Goal: Task Accomplishment & Management: Use online tool/utility

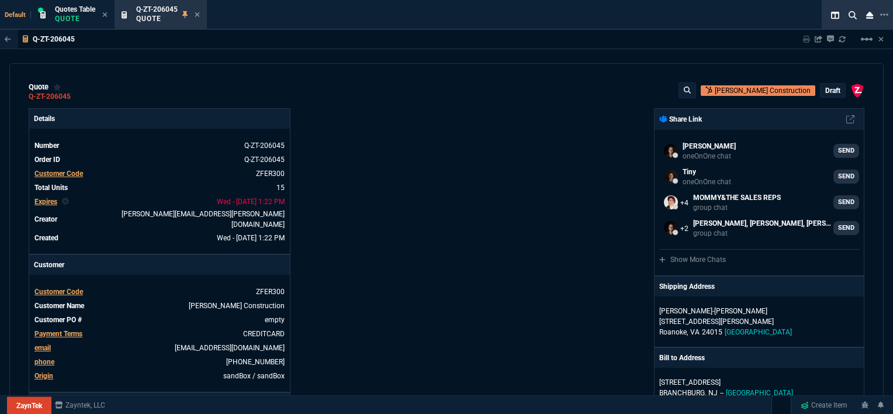
select select "12: [PERSON_NAME]"
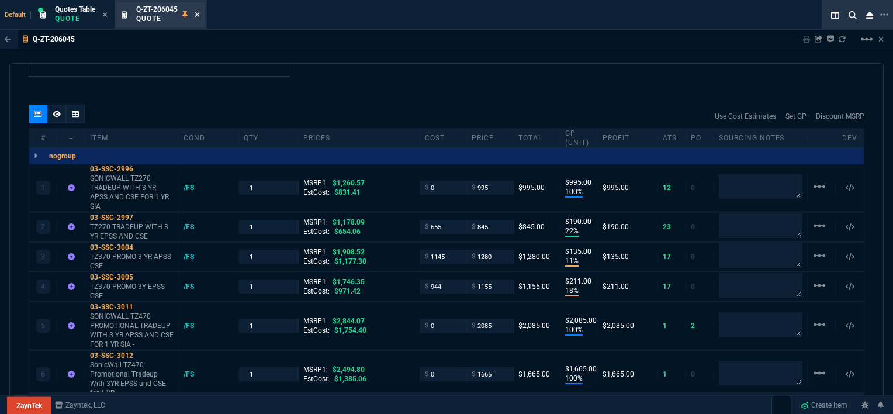
click at [199, 15] on icon at bounding box center [197, 14] width 5 height 5
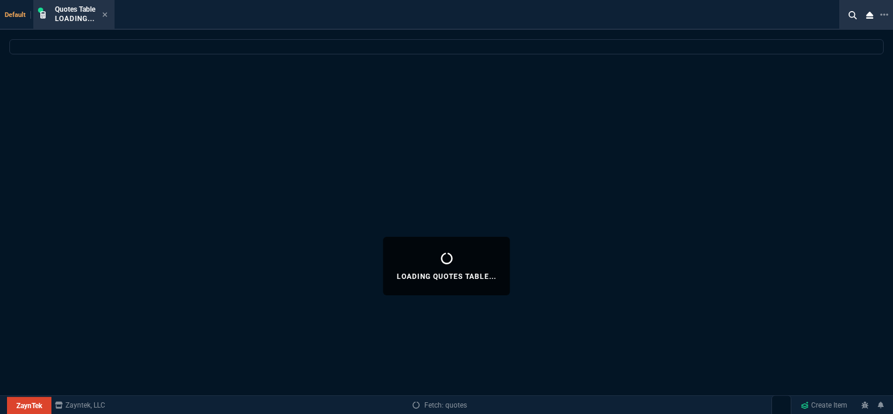
select select
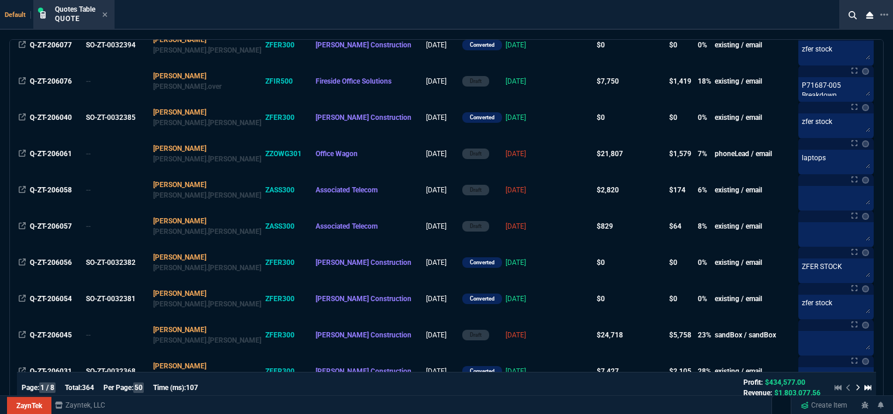
scroll to position [234, 0]
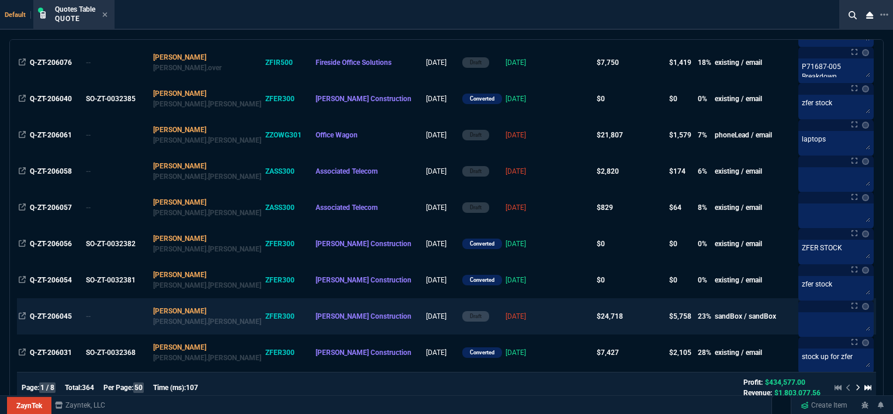
click at [550, 315] on td at bounding box center [572, 316] width 45 height 36
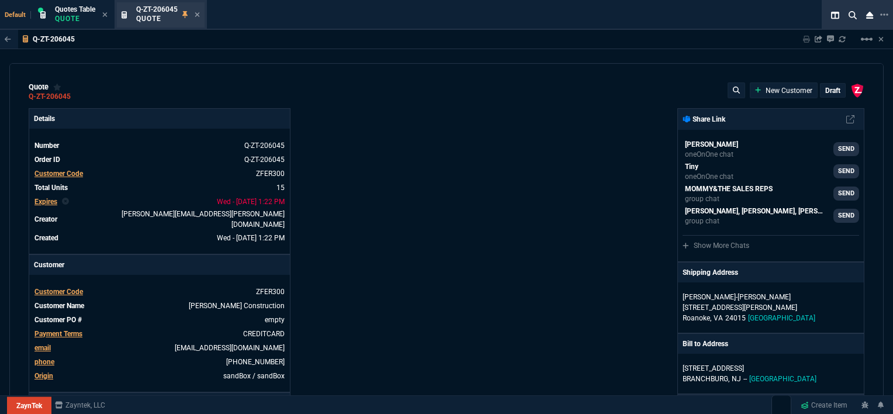
type input "100"
type input "995"
type input "22"
type input "190"
type input "11"
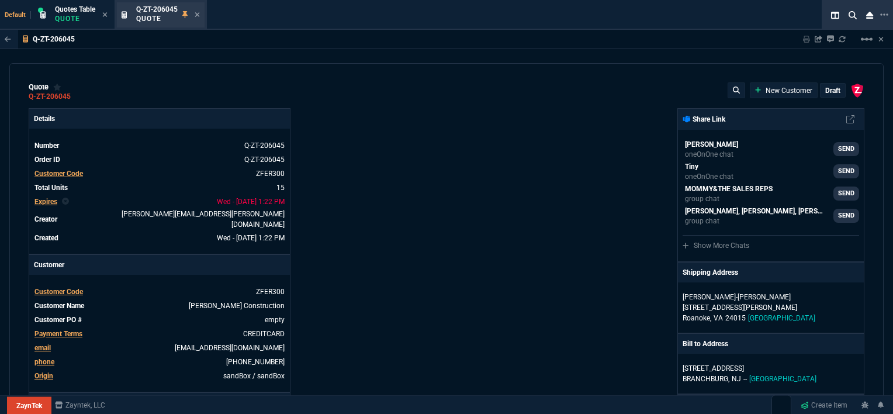
type input "135"
type input "18"
type input "211"
type input "100"
type input "2085"
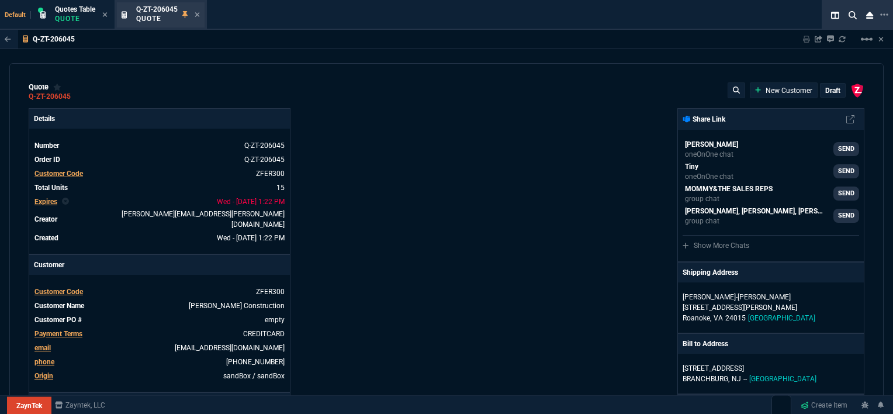
type input "100"
type input "1665"
type input "13"
type input "361"
type input "20"
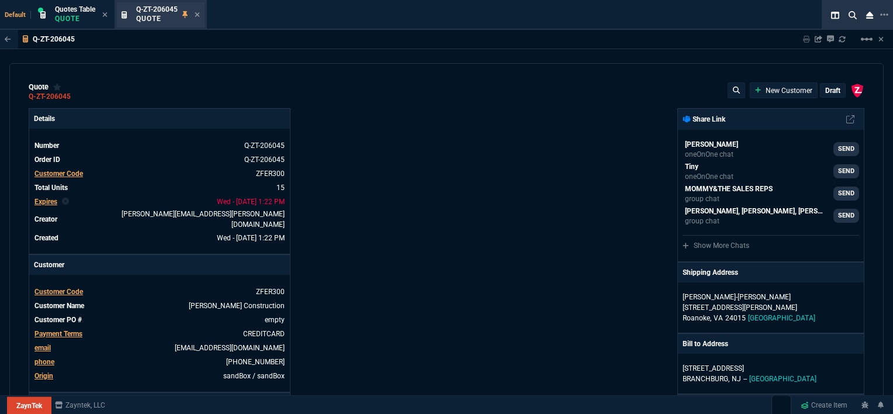
type input "715"
type input "3"
type input "12"
type input "11"
type input "88"
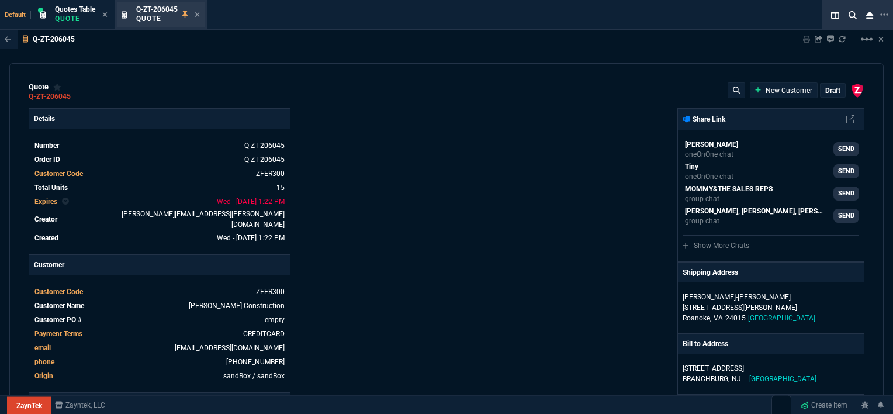
type input "2"
type input "33"
type input "10"
type input "121"
type input "3"
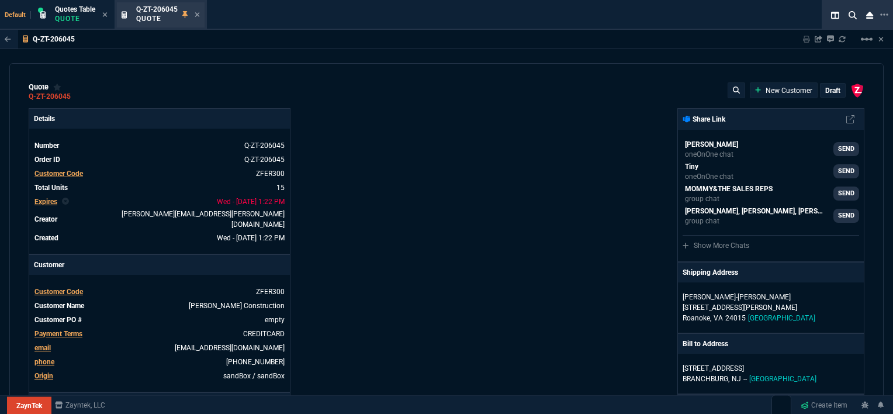
type input "75"
type input "2"
type input "59"
type input "0"
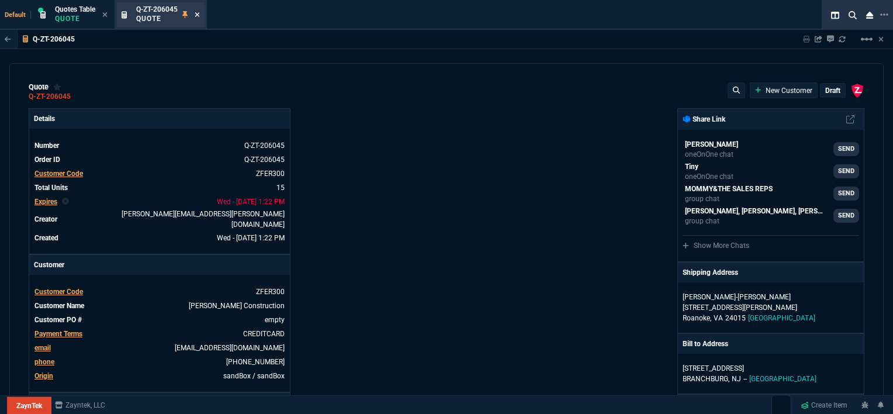
click at [196, 12] on icon at bounding box center [197, 14] width 5 height 7
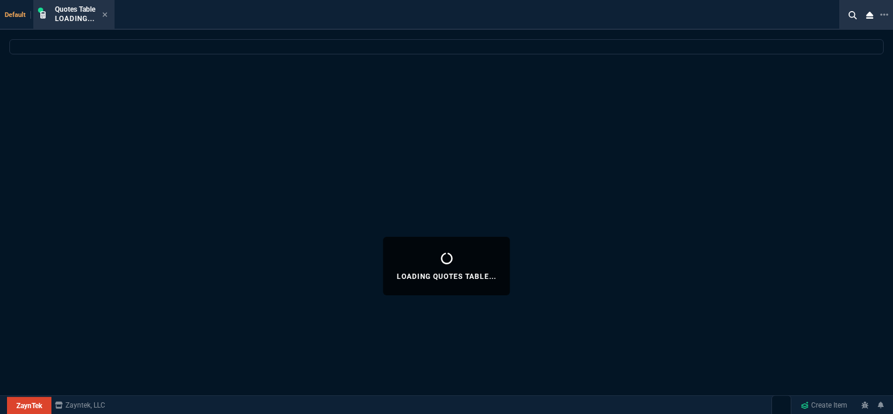
select select
select select "12: [PERSON_NAME]"
select select
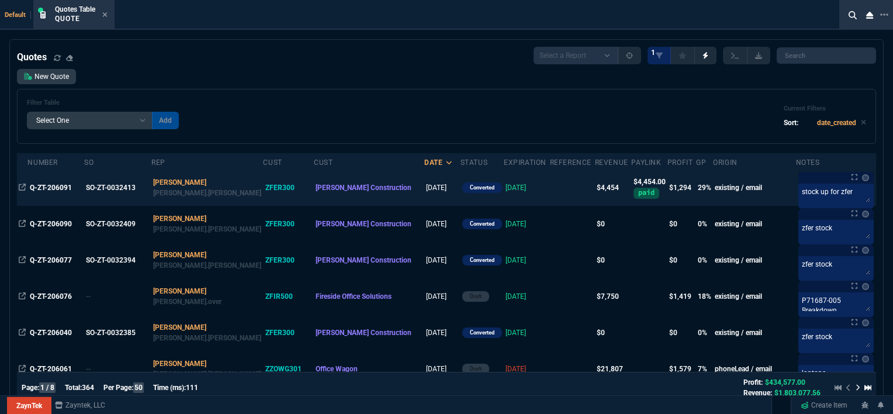
click at [550, 188] on td at bounding box center [572, 188] width 45 height 36
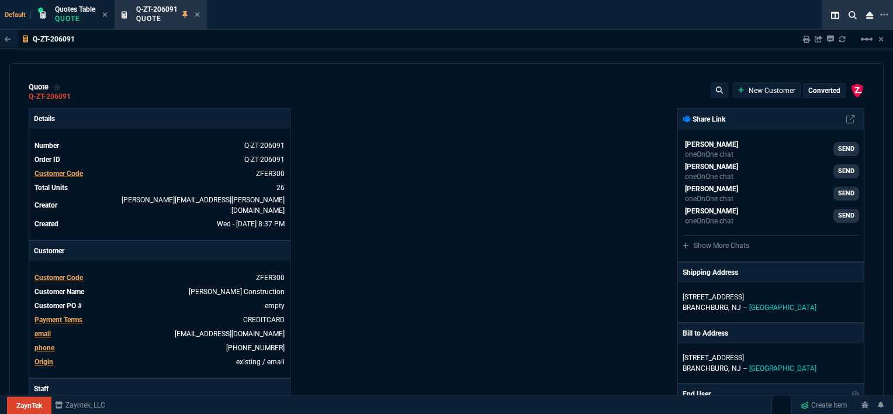
type input "35"
type input "61"
type input "32"
type input "81"
type input "21"
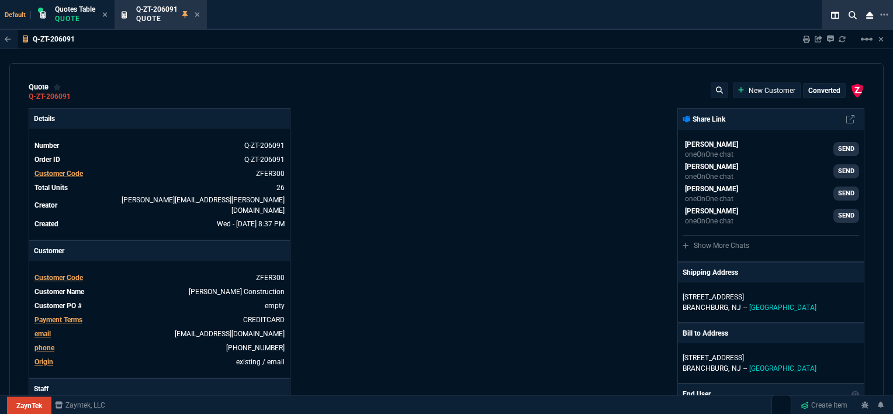
type input "7"
type input "-58"
type input "-22"
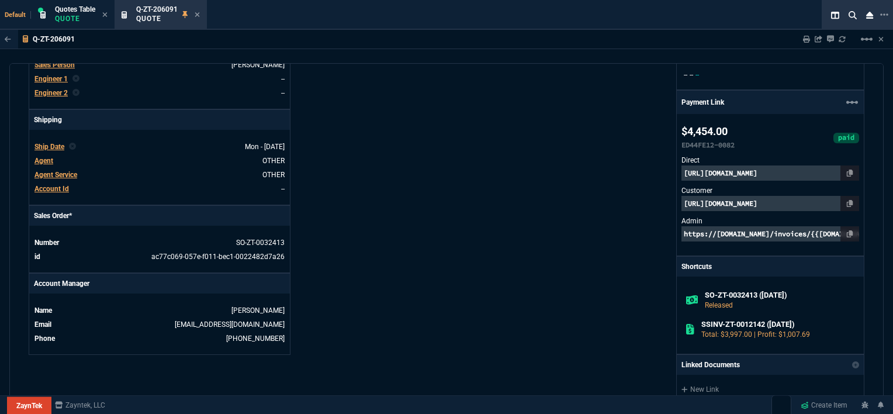
scroll to position [702, 0]
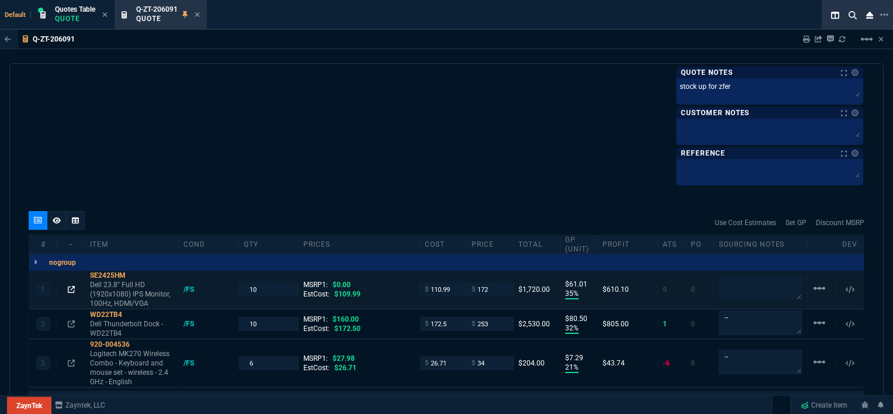
click at [72, 286] on icon at bounding box center [71, 289] width 7 height 7
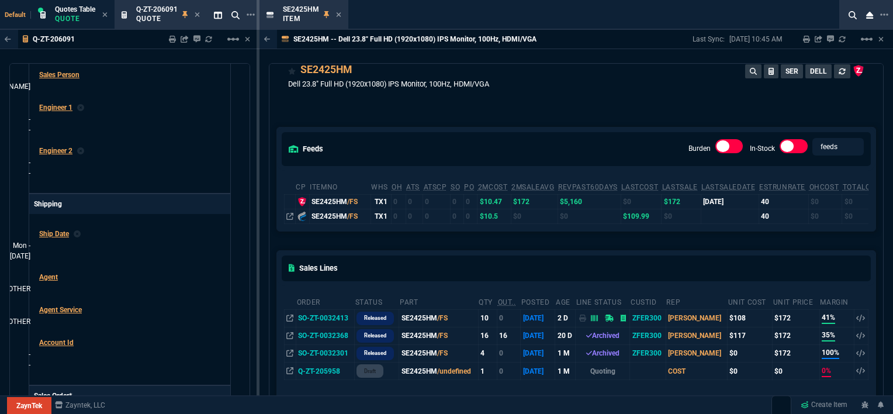
scroll to position [0, 0]
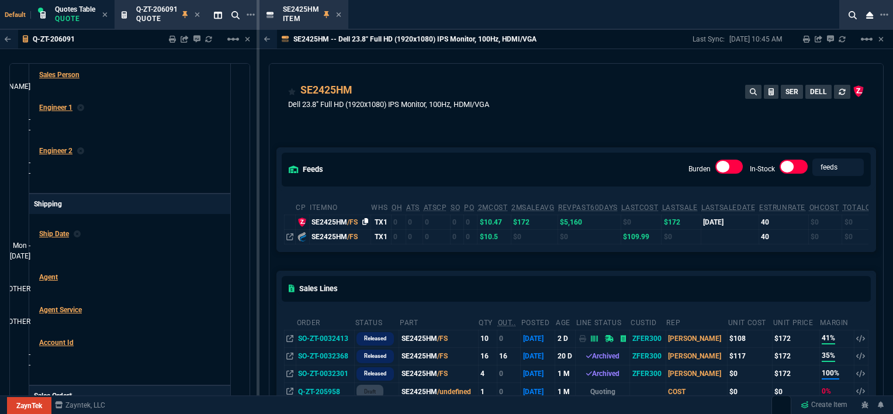
click at [365, 222] on icon at bounding box center [365, 221] width 6 height 7
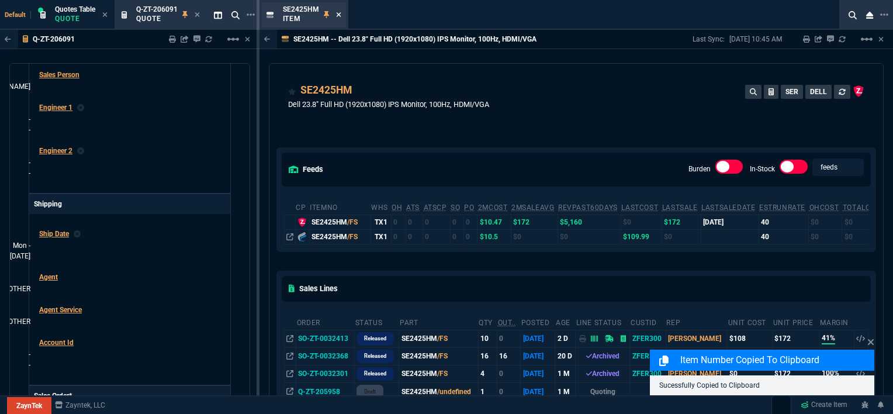
click at [336, 14] on icon at bounding box center [338, 14] width 5 height 7
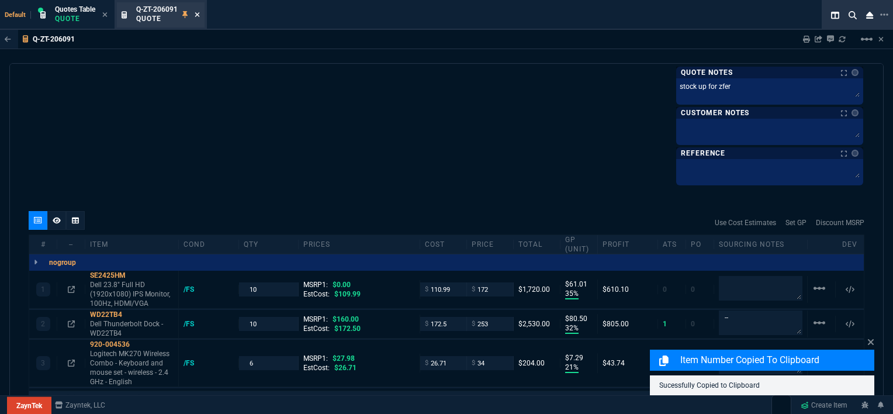
click at [200, 13] on icon at bounding box center [197, 14] width 5 height 7
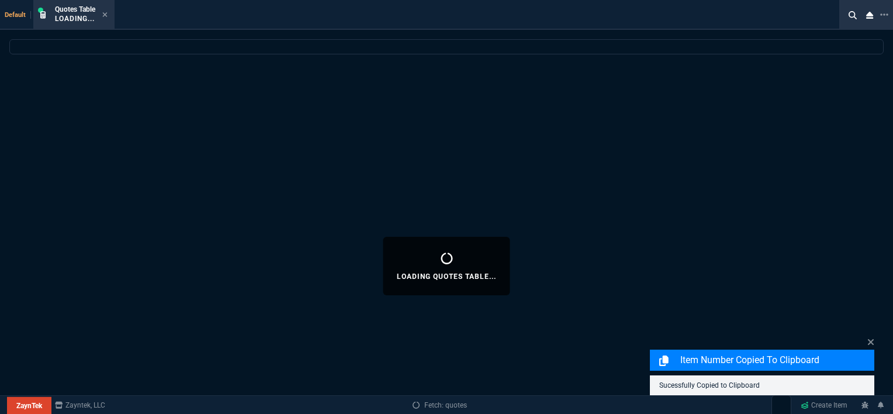
select select
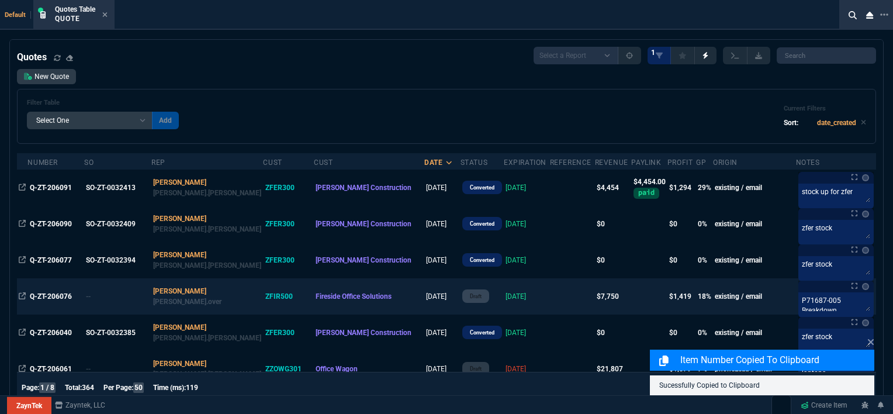
click at [550, 296] on td at bounding box center [572, 296] width 45 height 36
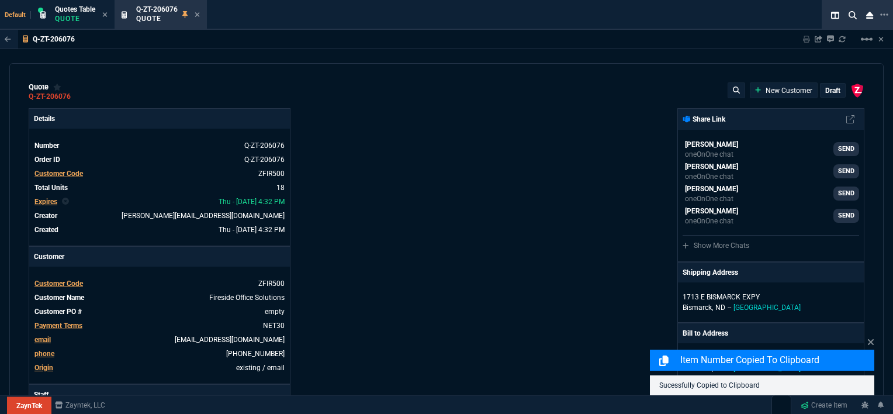
type input "18"
type input "395"
type input "11"
type input "100"
type input "1950"
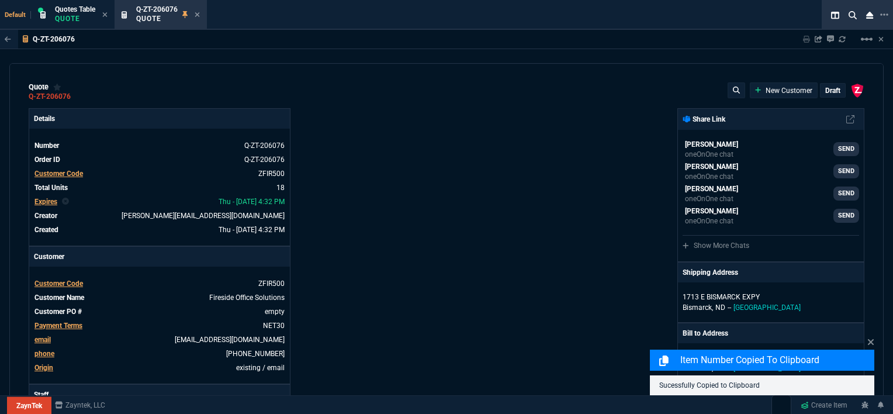
type input "53"
type input "260"
type input "2498"
type input "55"
type input "60"
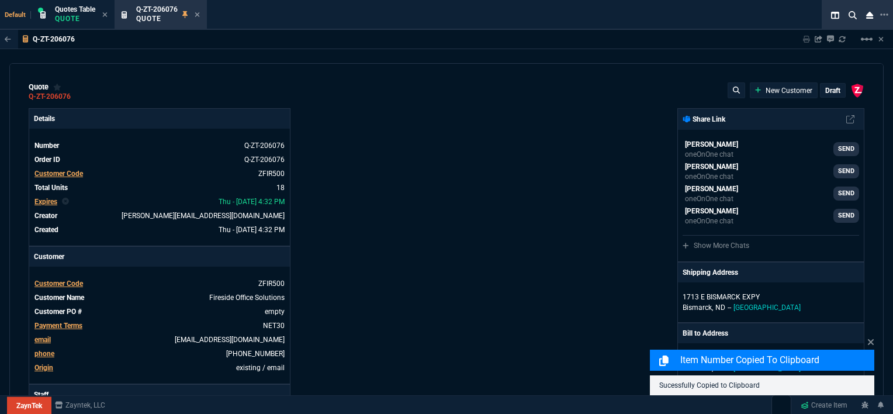
type input "234"
type input "42"
type input "295"
type input "2619"
type input "45"
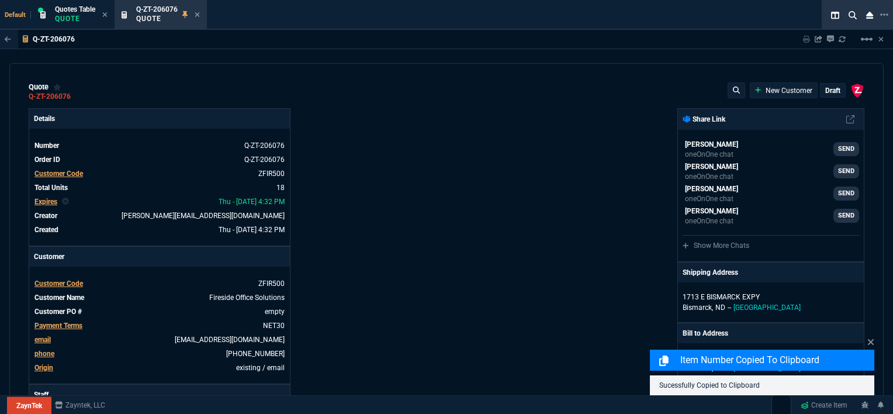
type input "65"
type input "601"
type input "16"
type input "35"
type input "723"
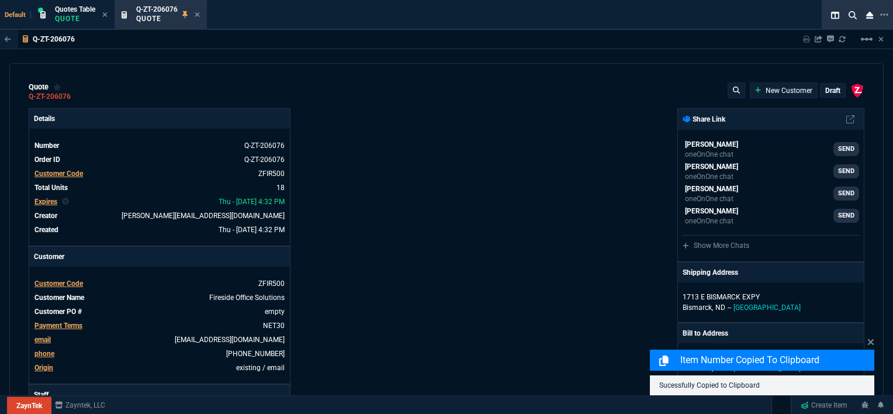
type input "40"
type input "50"
type input "524"
type input "80"
type input "4"
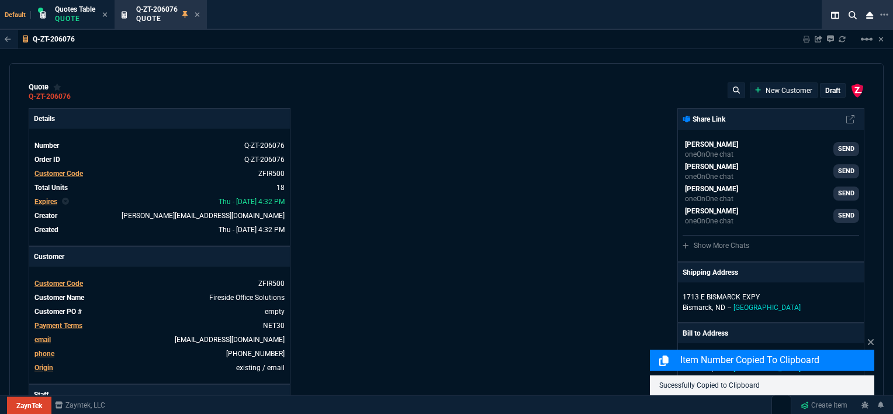
type input "43"
type input "75"
type input "0"
type input "12"
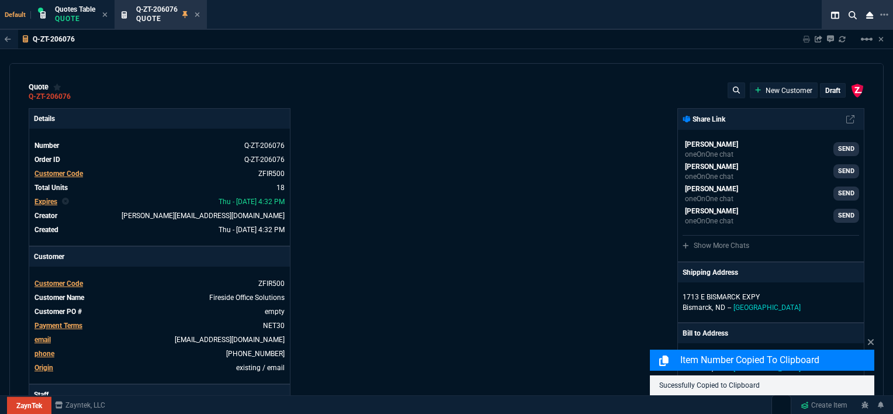
type input "118"
type input "10"
type input "104"
type input "63"
type input "54"
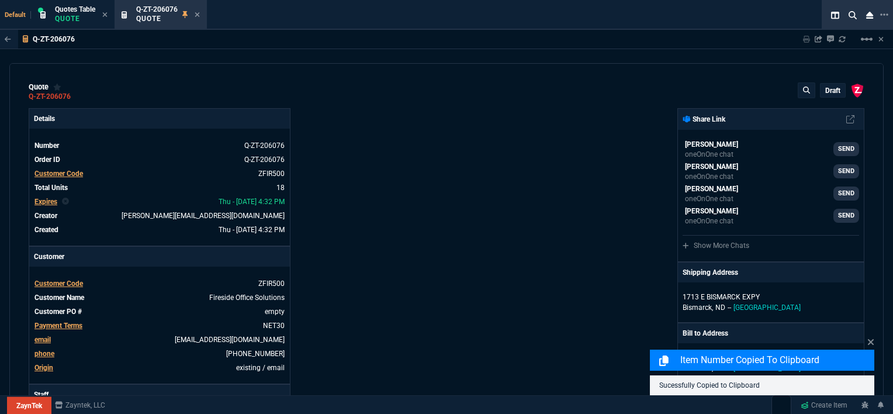
type input "80"
type input "53"
type input "73"
type input "76"
type input "70"
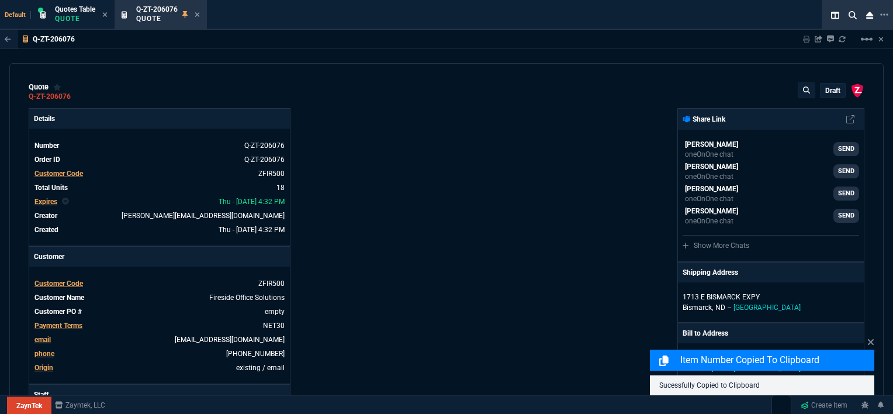
type input "76"
type input "600"
type input "17600"
type input "12"
type input "0"
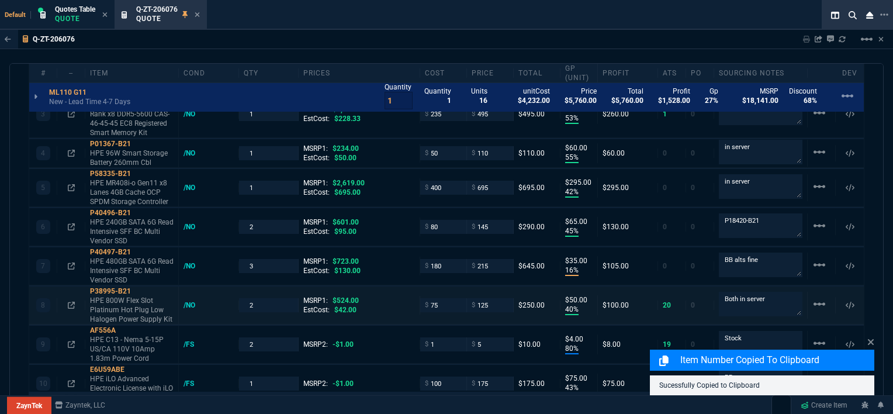
type input "11"
type input "399"
type input "55"
type input "56"
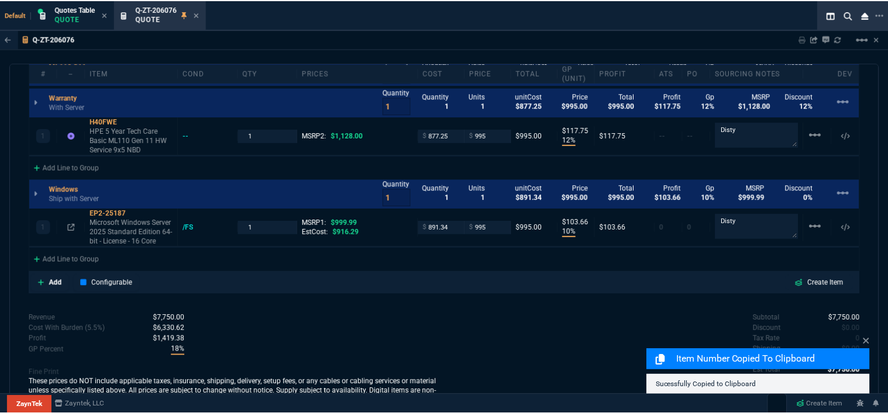
scroll to position [1196, 0]
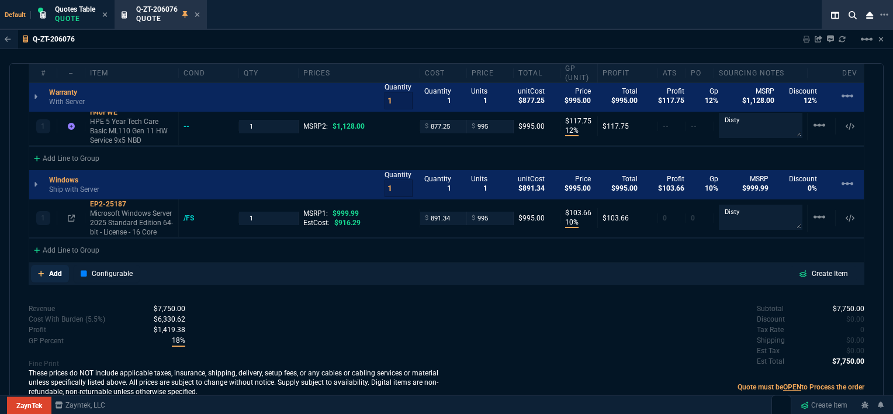
click at [39, 271] on icon at bounding box center [41, 274] width 6 height 6
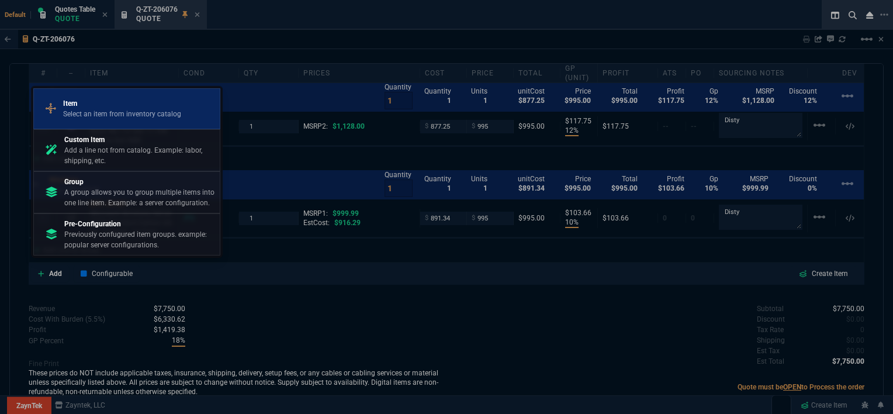
click at [117, 108] on p "Item" at bounding box center [122, 103] width 118 height 11
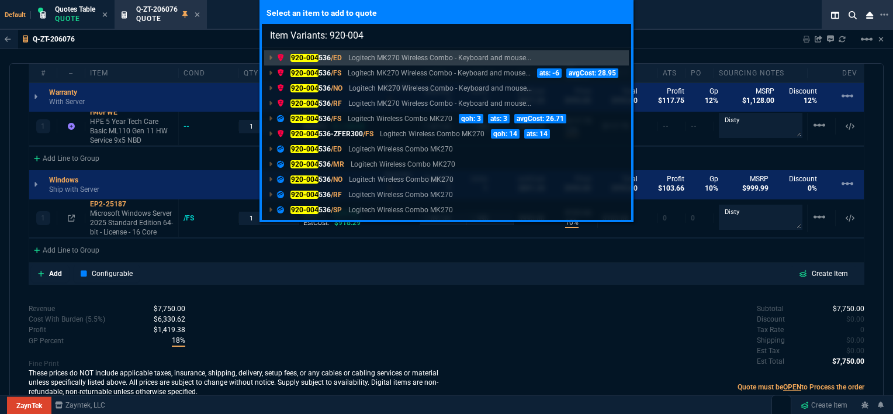
type input "Item Variants: 920-004"
click at [431, 326] on div "Select an item to add to quote Item Variants: 920-004 [PHONE_NUMBER] /ED Logite…" at bounding box center [446, 207] width 893 height 414
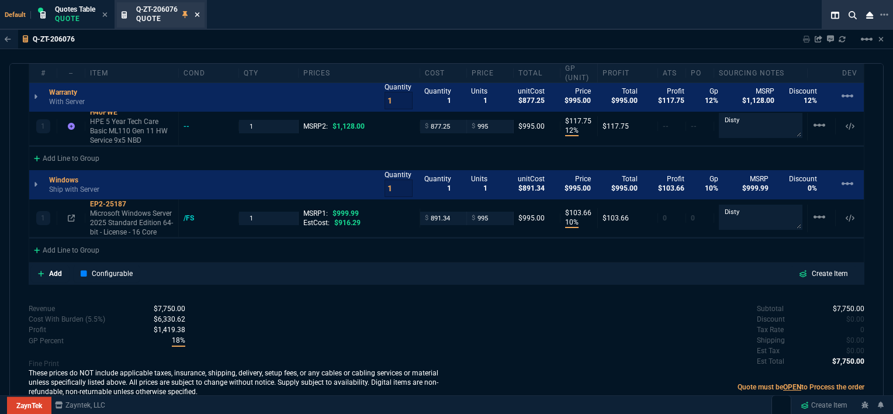
click at [196, 14] on icon at bounding box center [197, 14] width 5 height 7
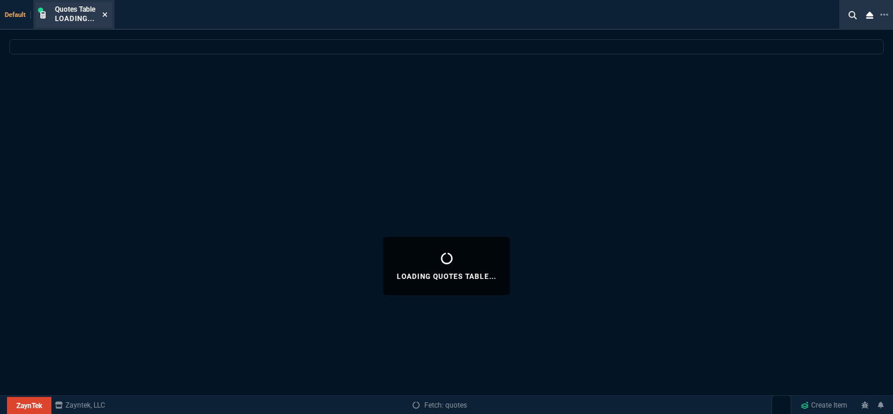
select select
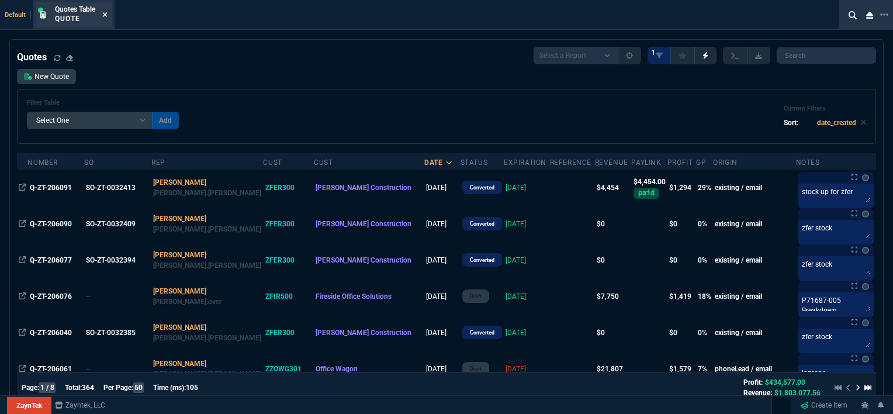
click at [107, 12] on icon at bounding box center [104, 14] width 5 height 7
